Goal: Task Accomplishment & Management: Manage account settings

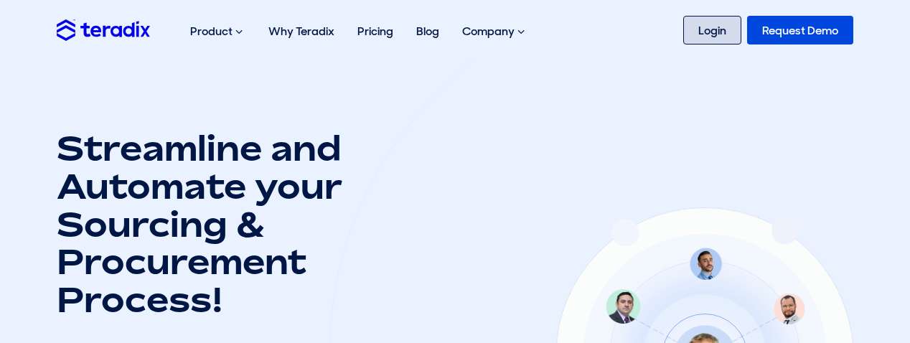
click at [720, 33] on link "Login" at bounding box center [713, 30] width 58 height 29
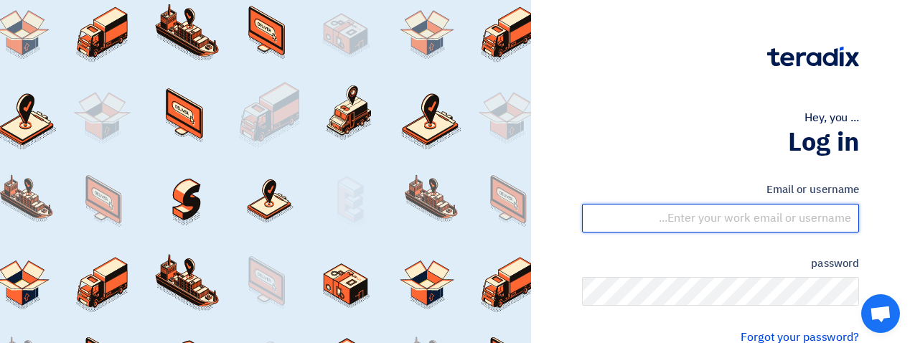
click at [823, 220] on input "text" at bounding box center [720, 218] width 277 height 29
type input "[EMAIL_ADDRESS][DOMAIN_NAME]"
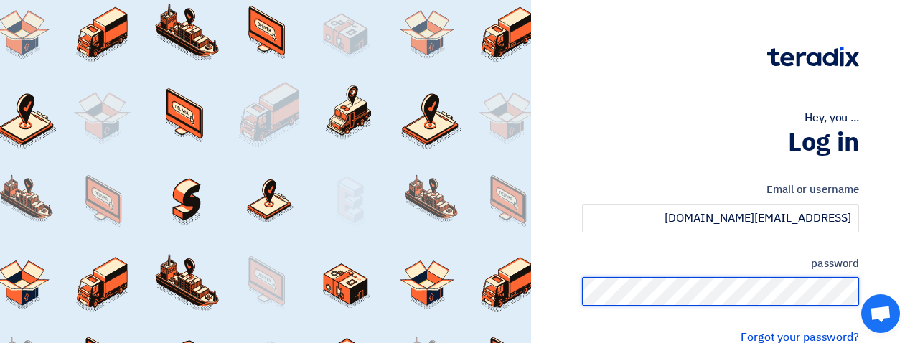
type input "Sign in"
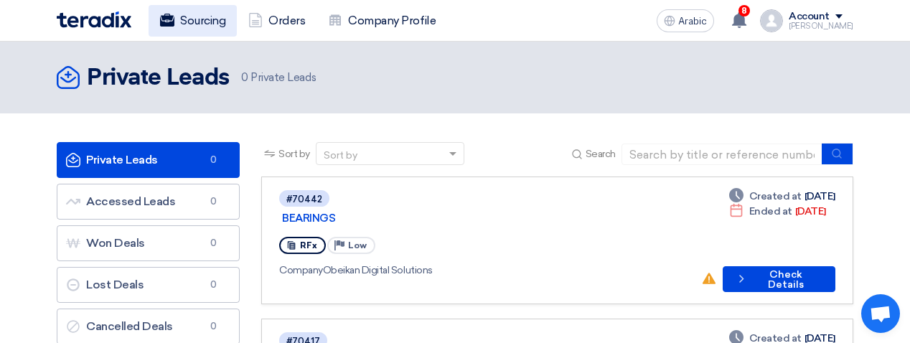
click at [210, 19] on font "Sourcing" at bounding box center [202, 21] width 45 height 14
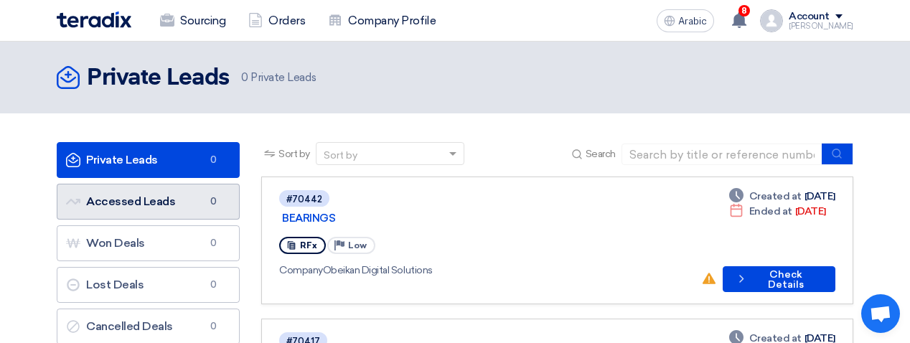
click at [162, 211] on link "Accessed Leads Accessed Leads 0" at bounding box center [148, 202] width 183 height 36
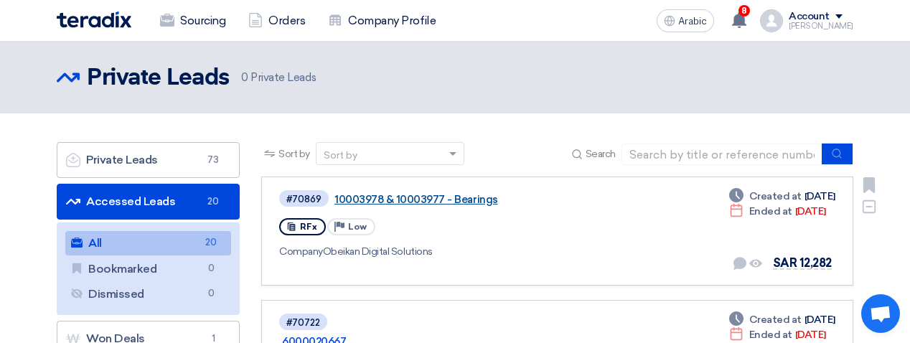
click at [480, 197] on font "10003978 & 10003977 - Bearings" at bounding box center [417, 199] width 164 height 13
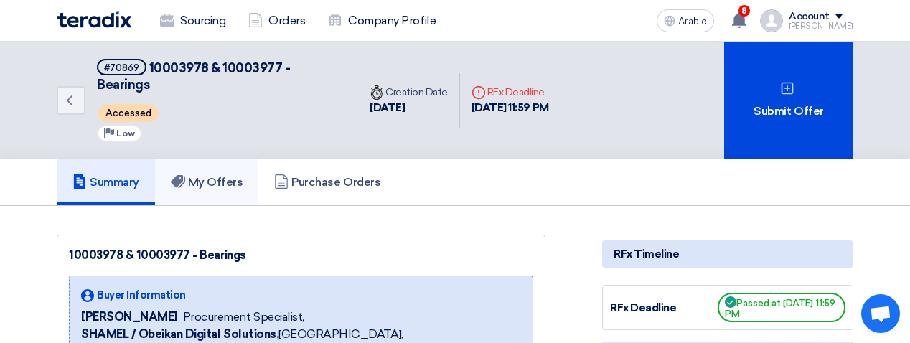
click at [240, 175] on font "My Offers" at bounding box center [215, 182] width 55 height 14
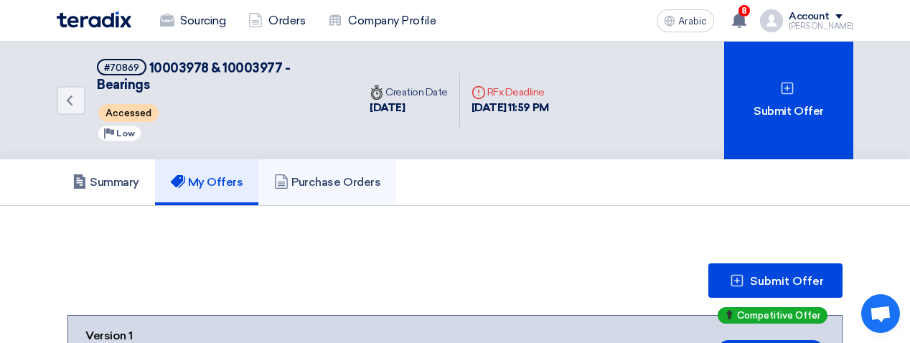
click at [328, 175] on font "Purchase Orders" at bounding box center [336, 182] width 89 height 14
